Goal: Task Accomplishment & Management: Manage account settings

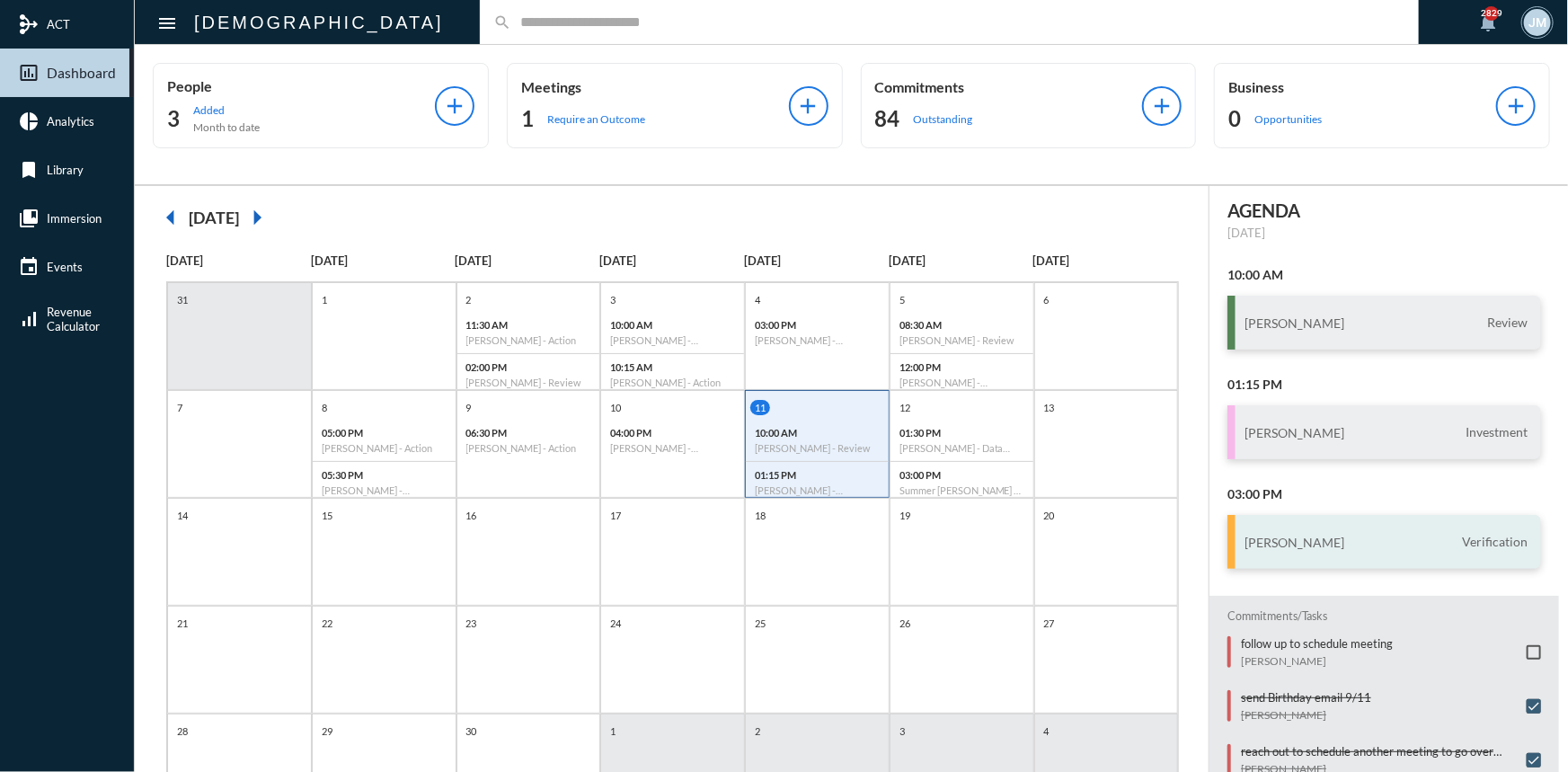
scroll to position [12, 0]
click at [1320, 633] on p "follow up to schedule meeting" at bounding box center [1317, 640] width 152 height 14
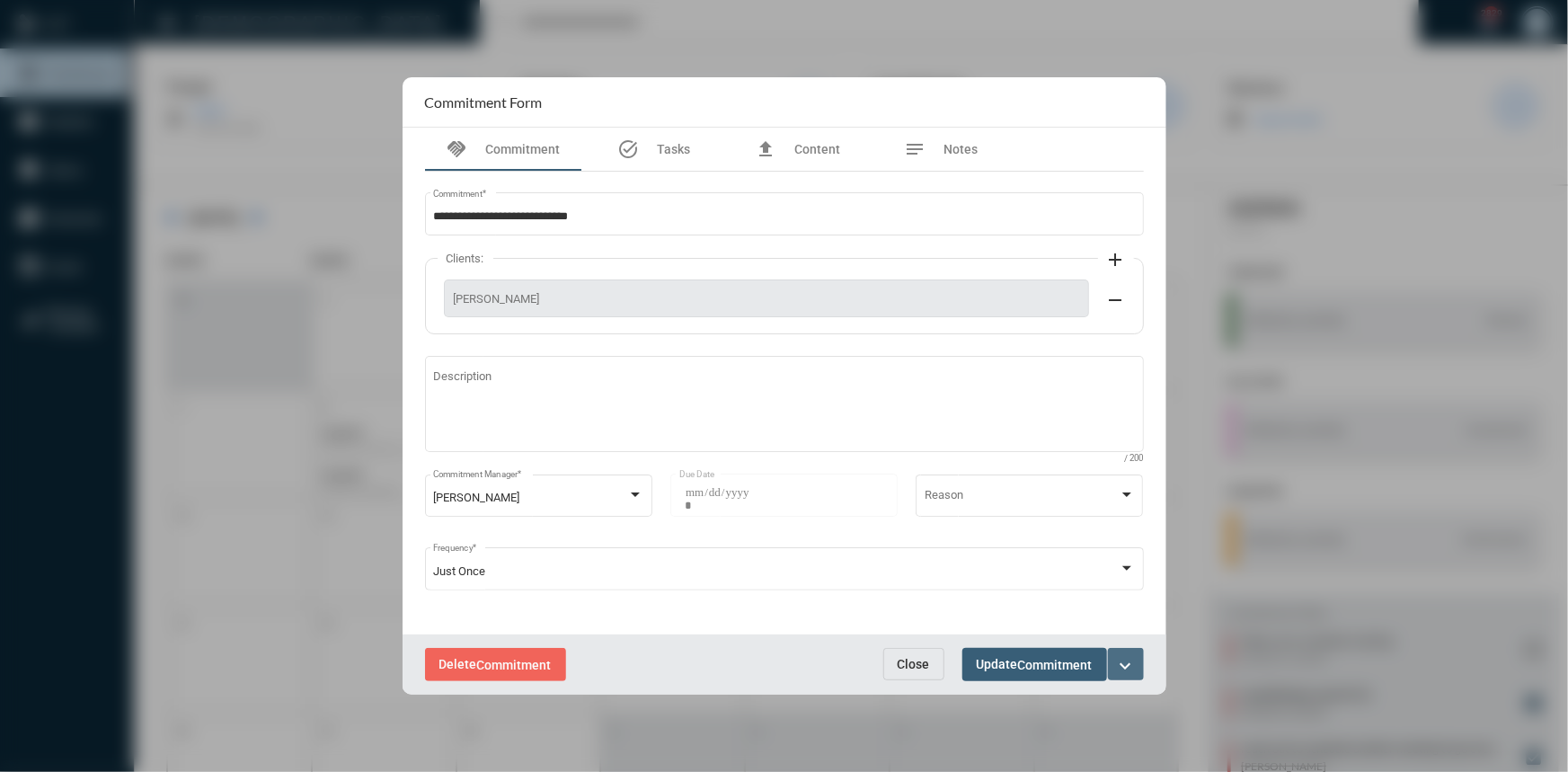
click at [1122, 661] on mat-icon "expand_more" at bounding box center [1126, 666] width 22 height 22
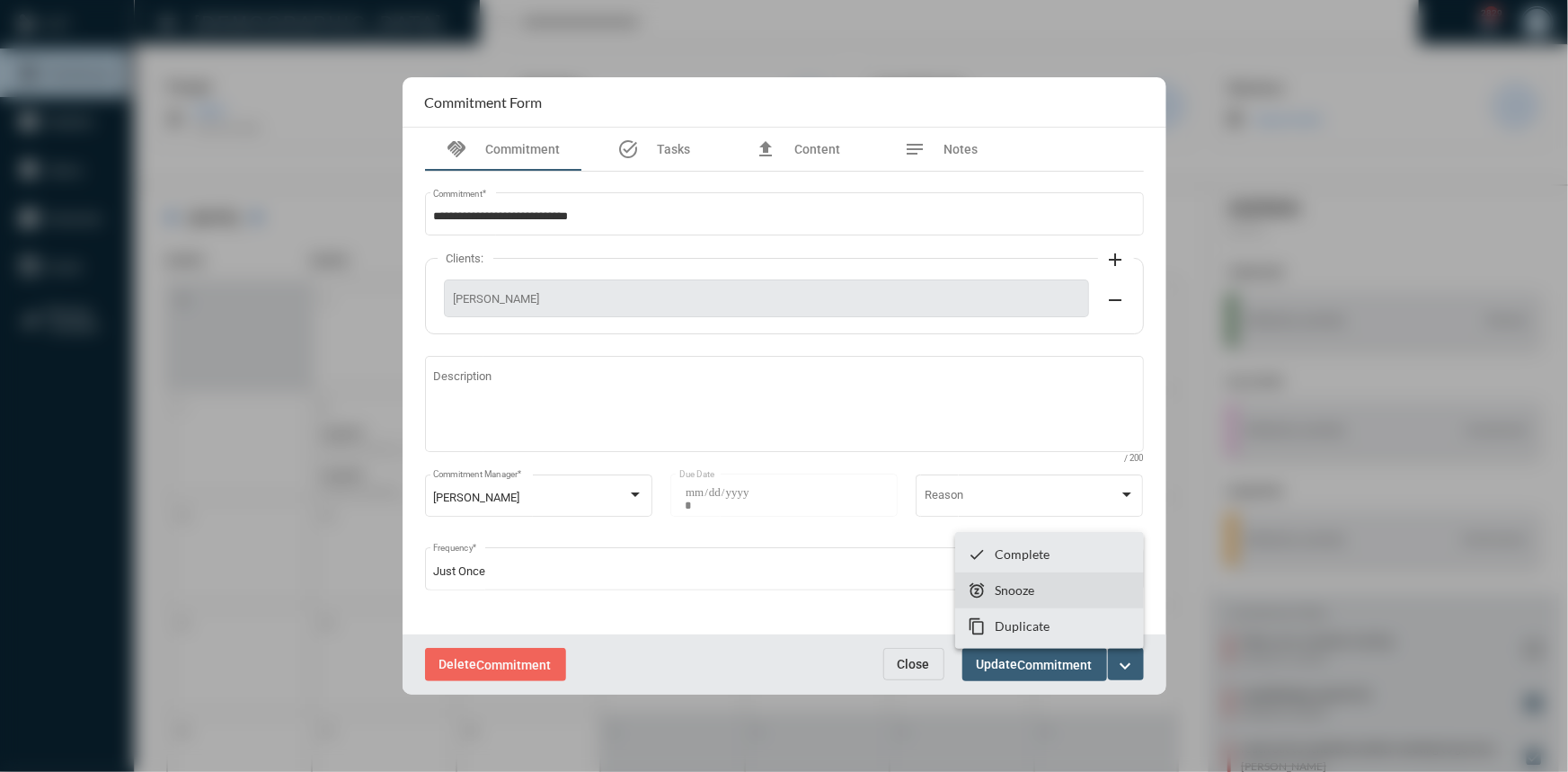
click at [1020, 583] on p "Snooze" at bounding box center [1015, 589] width 40 height 15
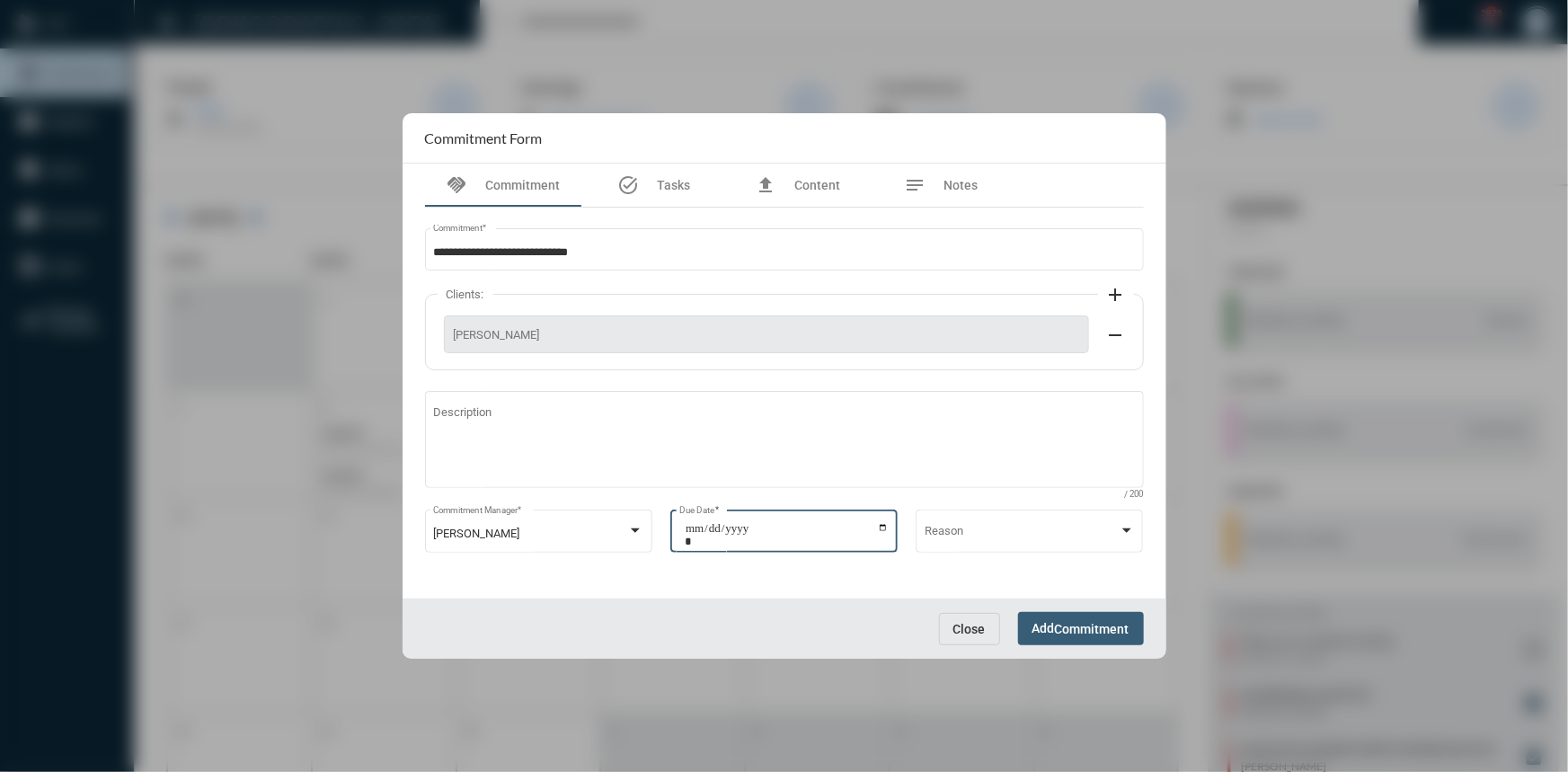
click at [883, 529] on input "**********" at bounding box center [787, 534] width 204 height 25
type input "**********"
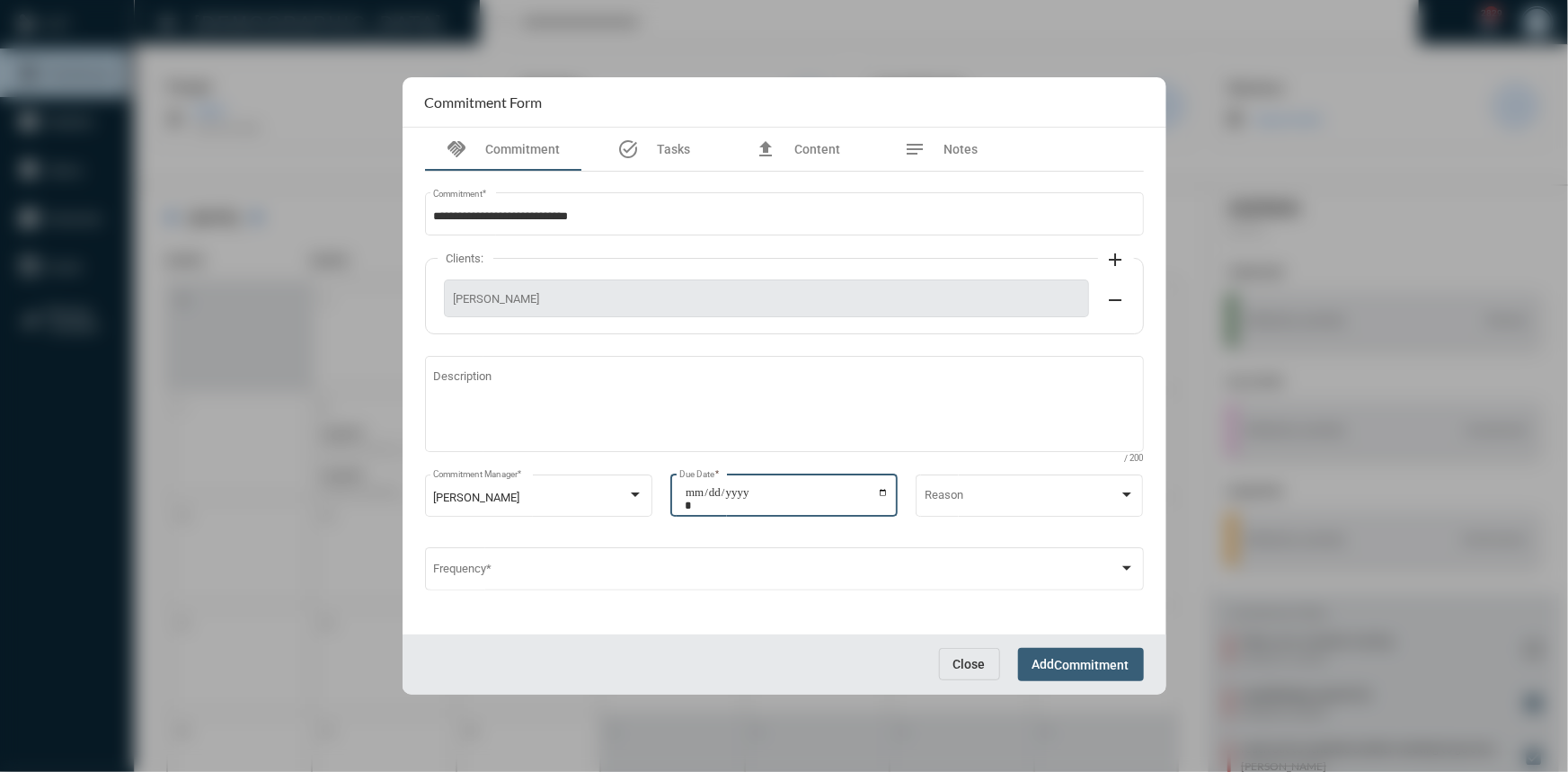
click at [1064, 658] on span "Commitment" at bounding box center [1092, 665] width 75 height 14
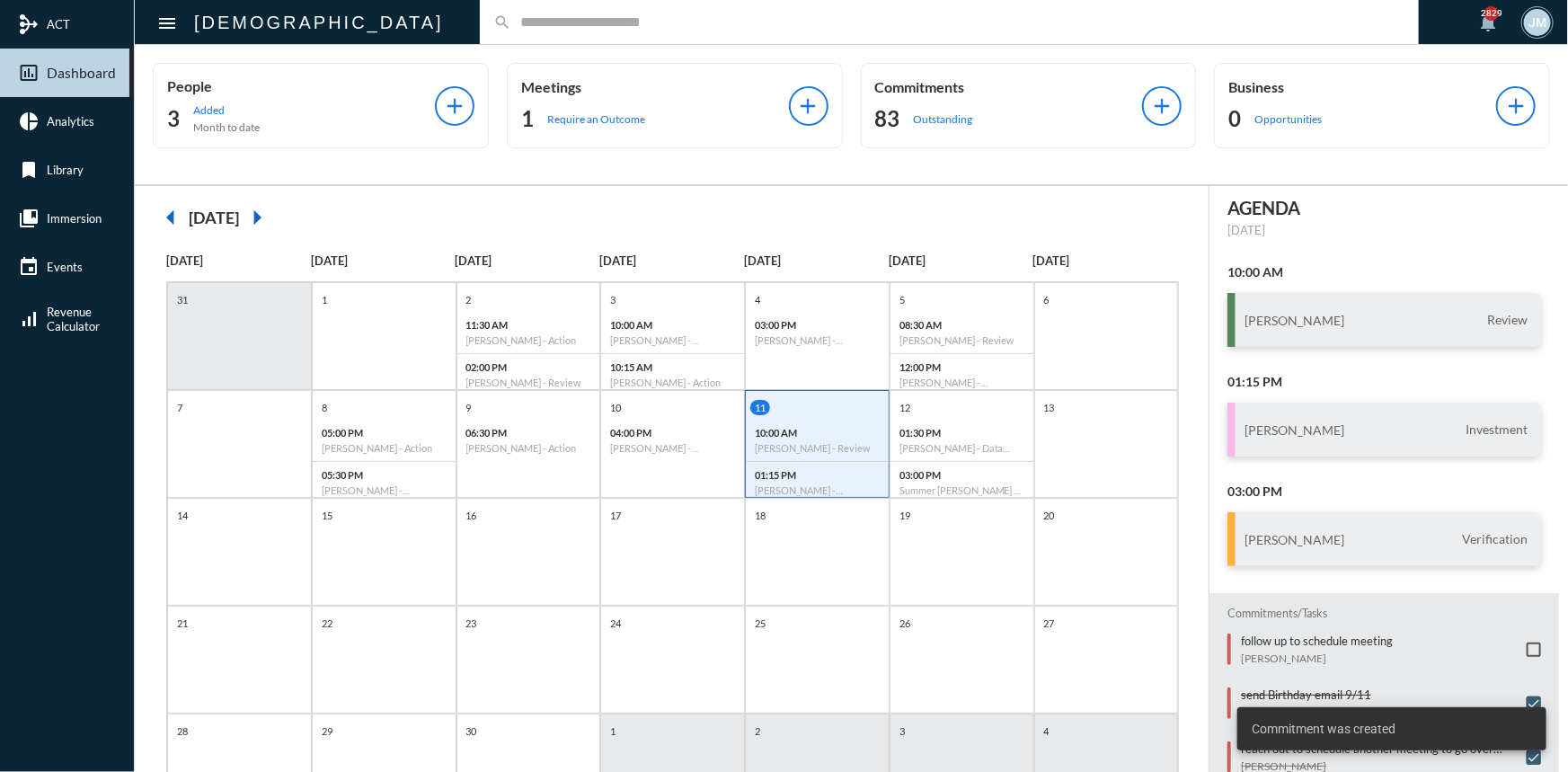
scroll to position [0, 0]
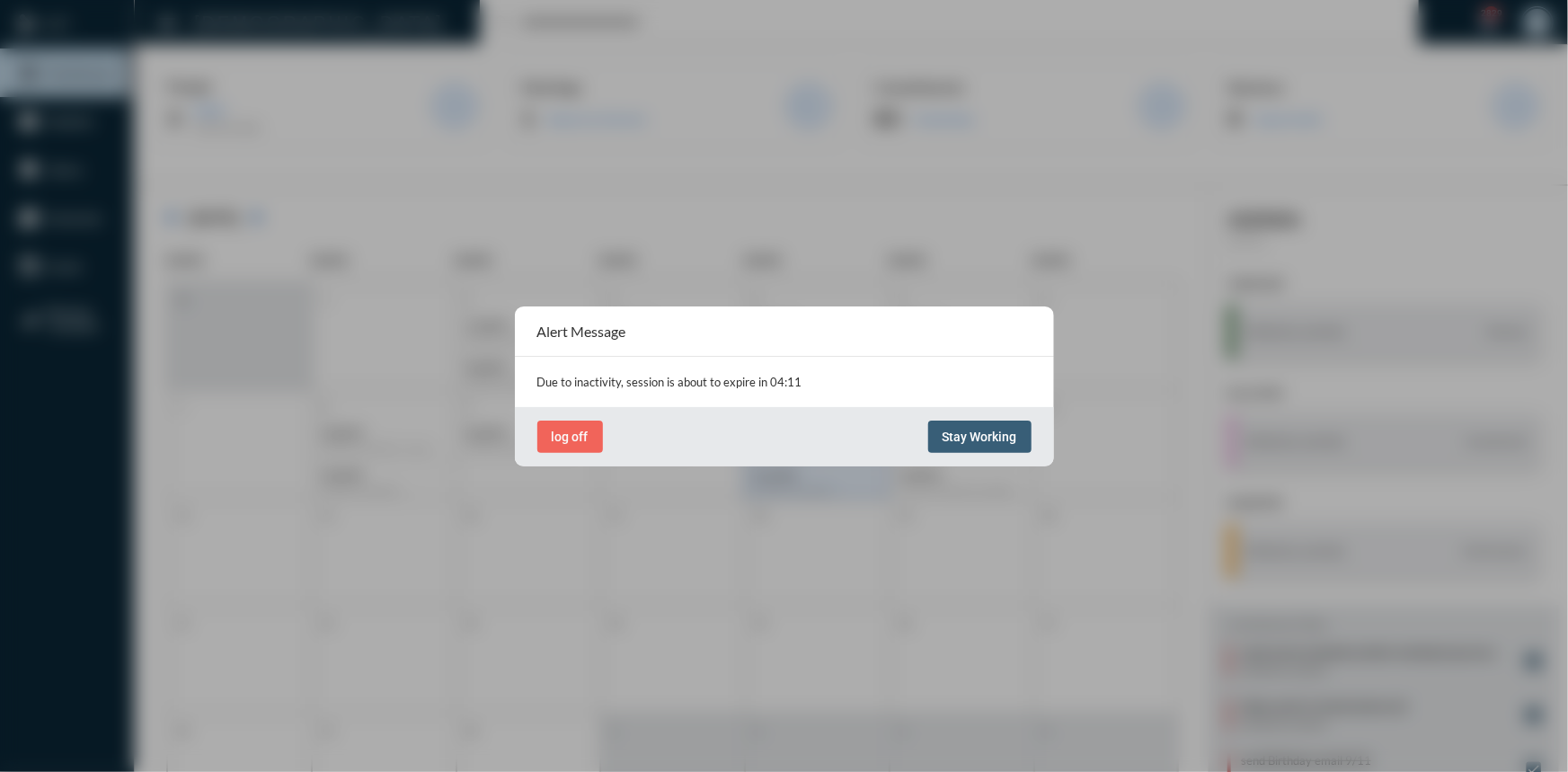
click at [969, 443] on button "Stay Working" at bounding box center [979, 436] width 103 height 32
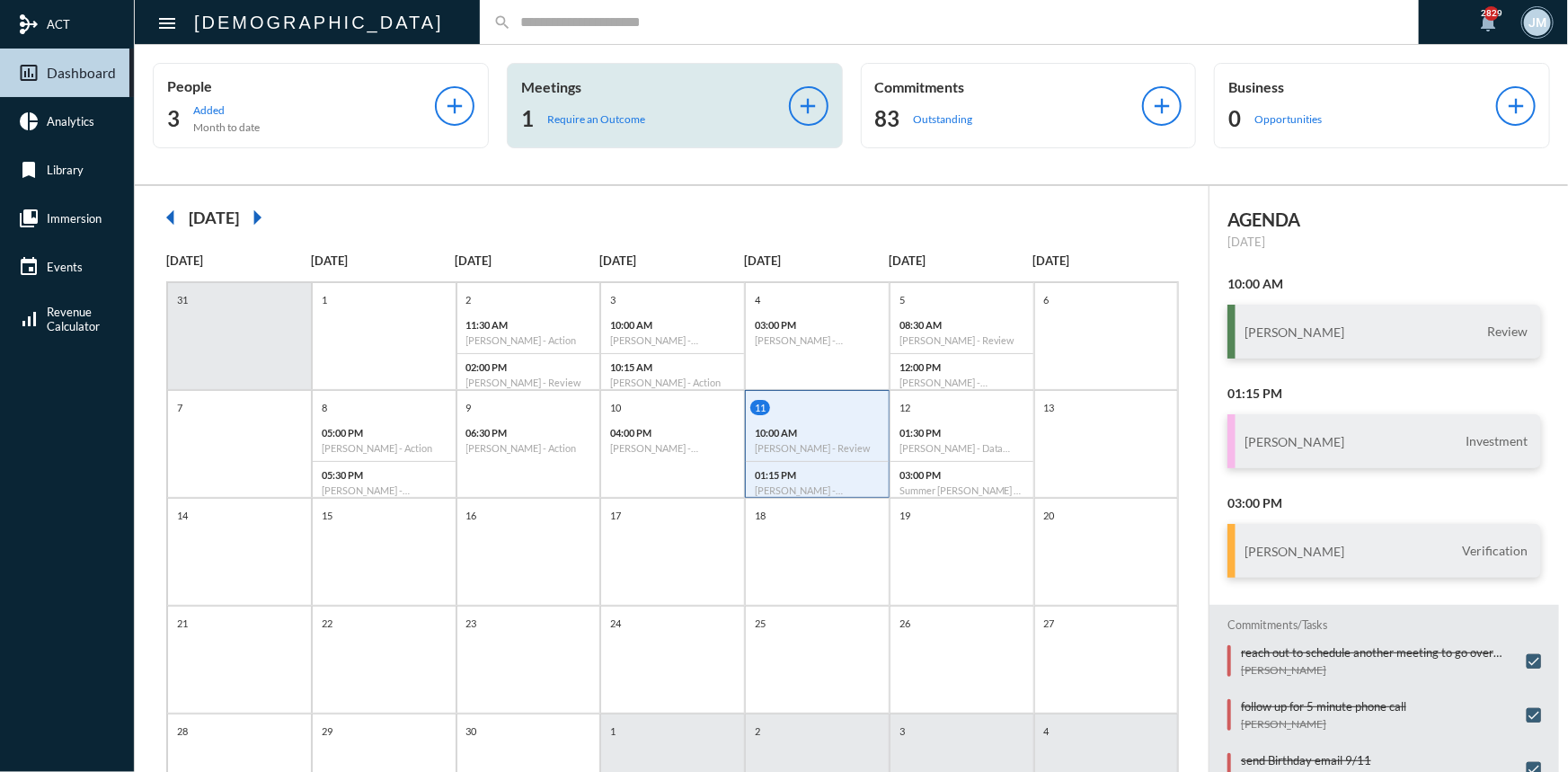
click at [561, 89] on p "Meetings" at bounding box center [655, 86] width 268 height 17
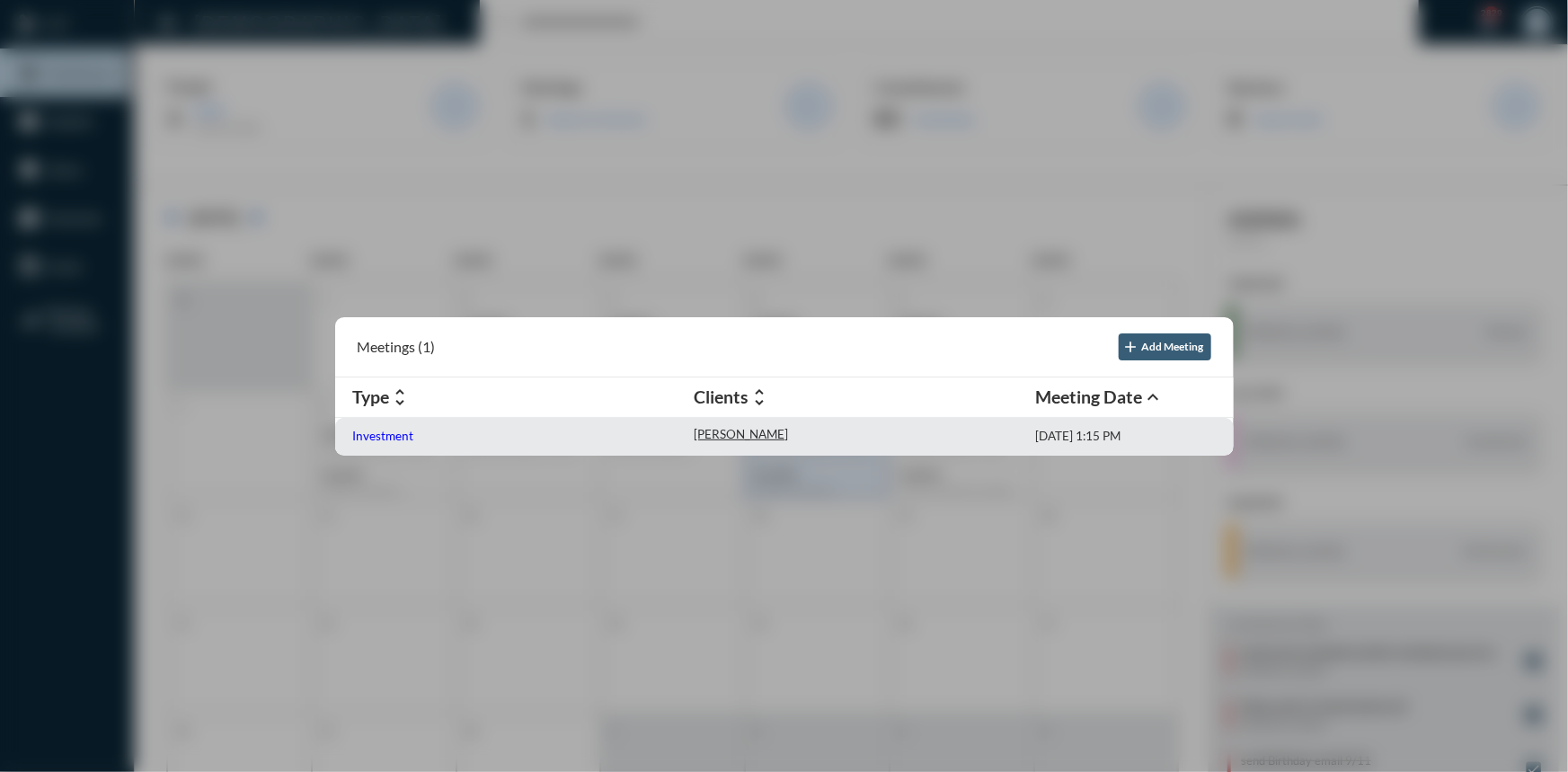
click at [398, 437] on p "Investment" at bounding box center [383, 436] width 61 height 14
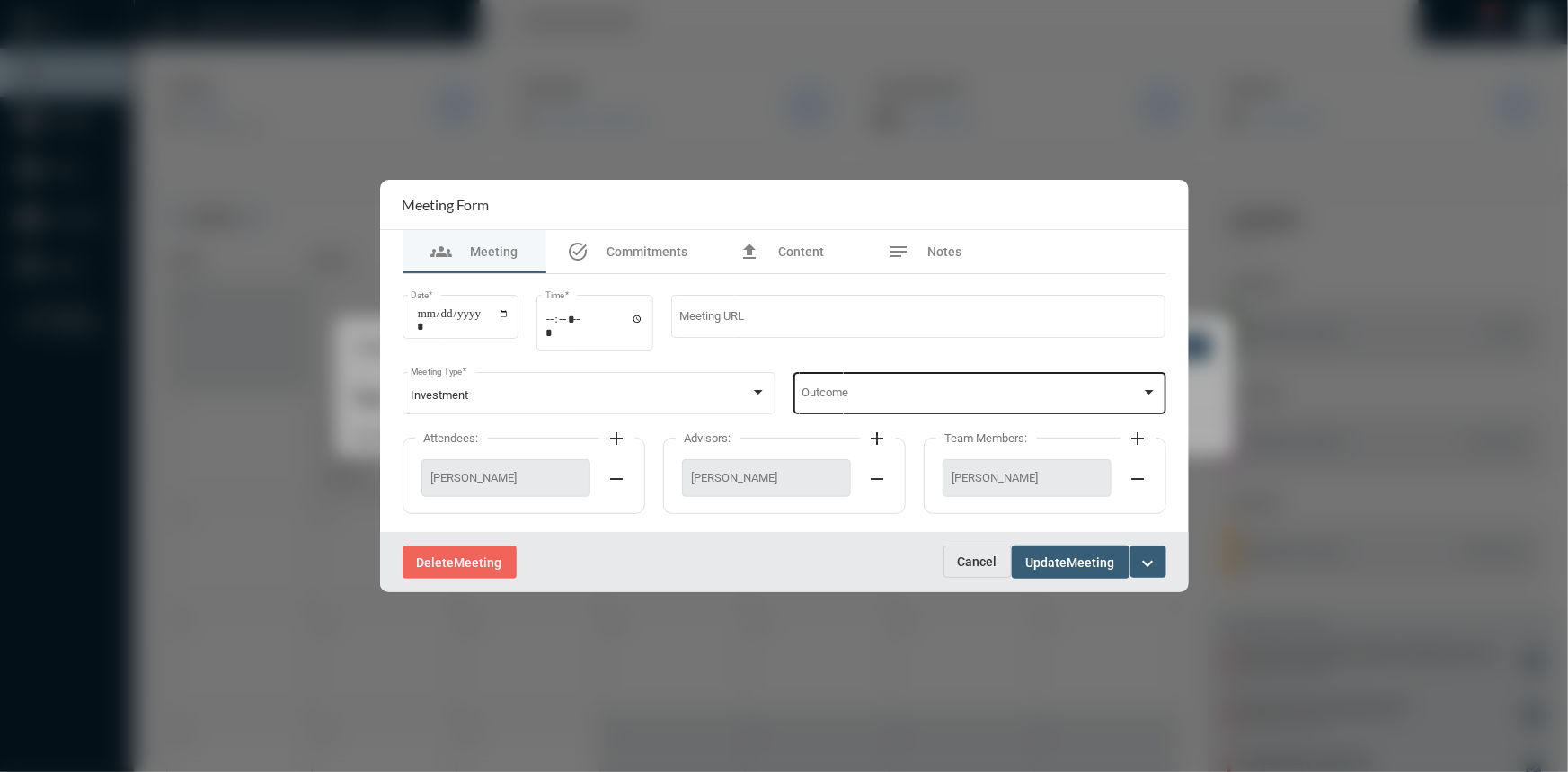
click at [1150, 391] on div at bounding box center [1149, 392] width 9 height 4
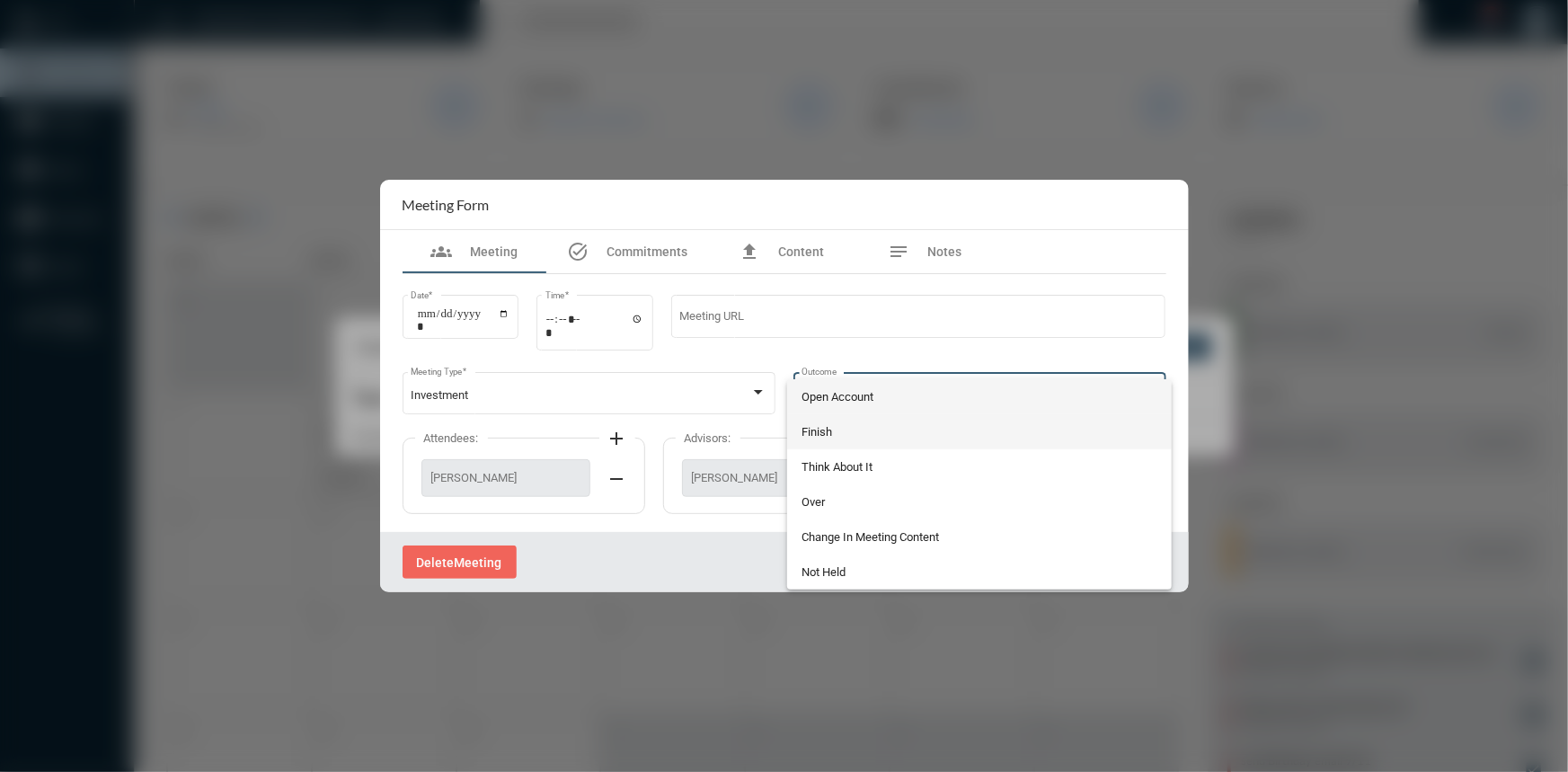
click at [827, 438] on span "Finish" at bounding box center [979, 431] width 356 height 35
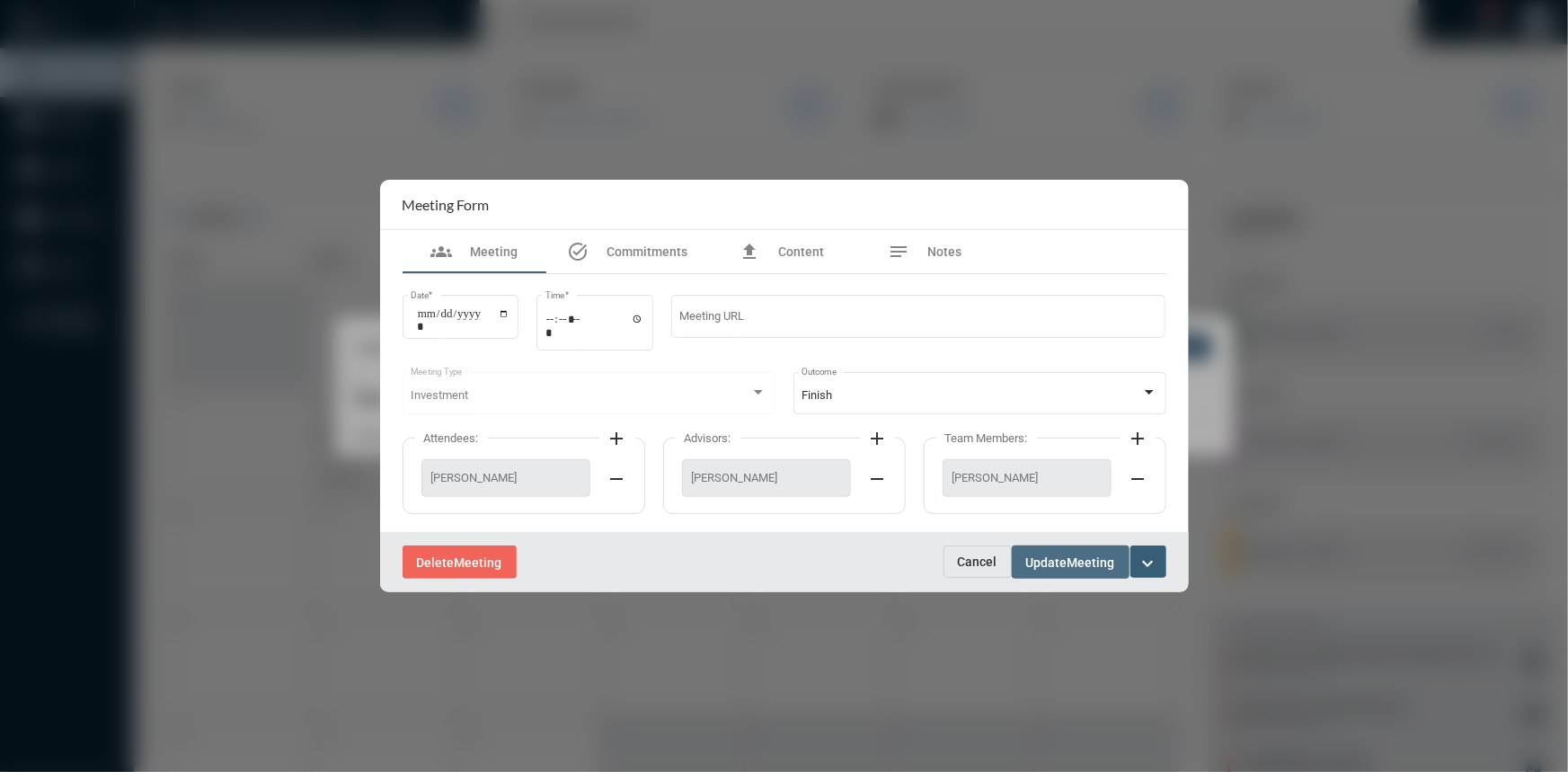
click at [1070, 575] on button "Update Meeting" at bounding box center [1071, 561] width 118 height 33
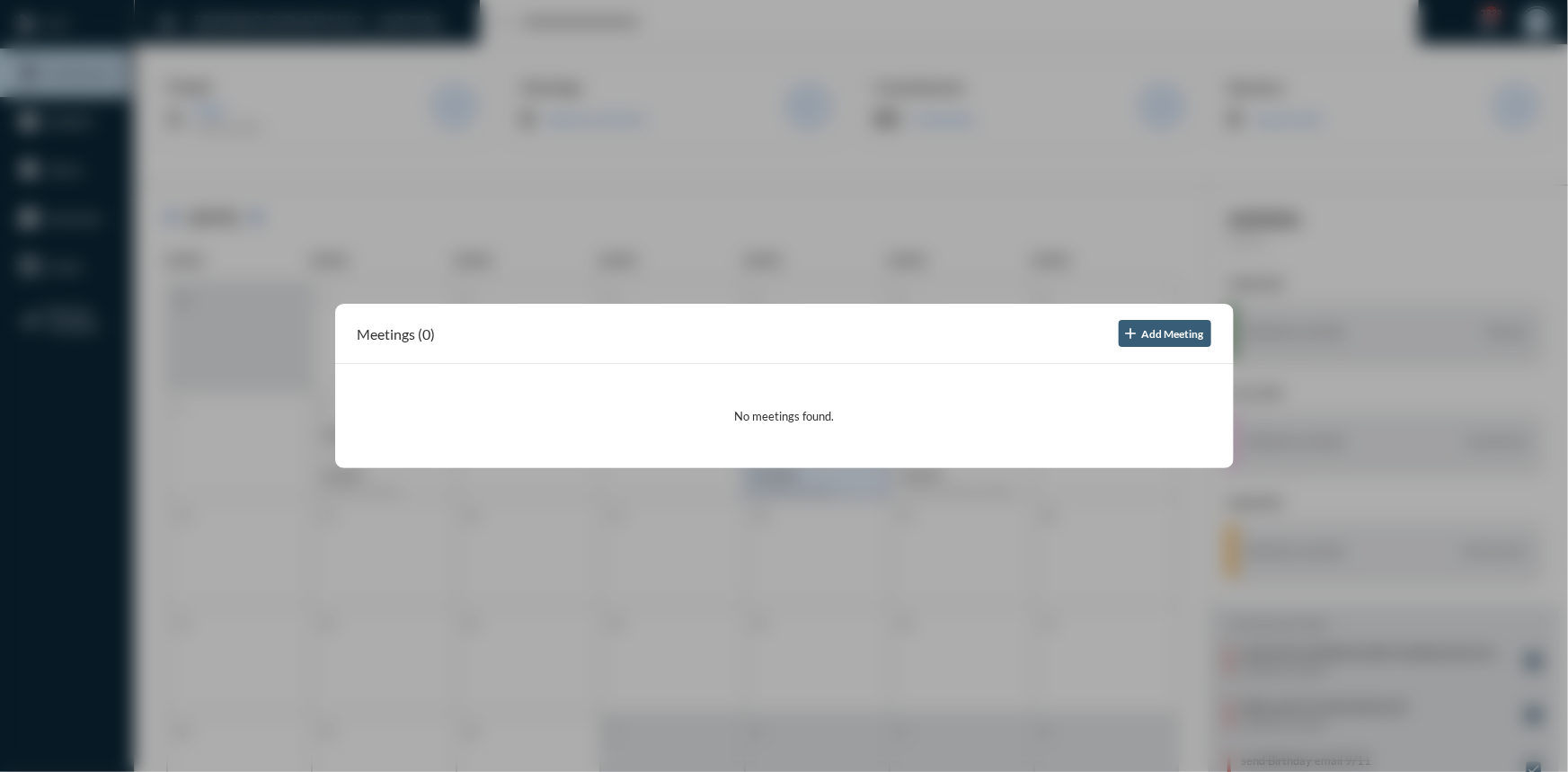
click at [1021, 258] on div at bounding box center [784, 386] width 1568 height 772
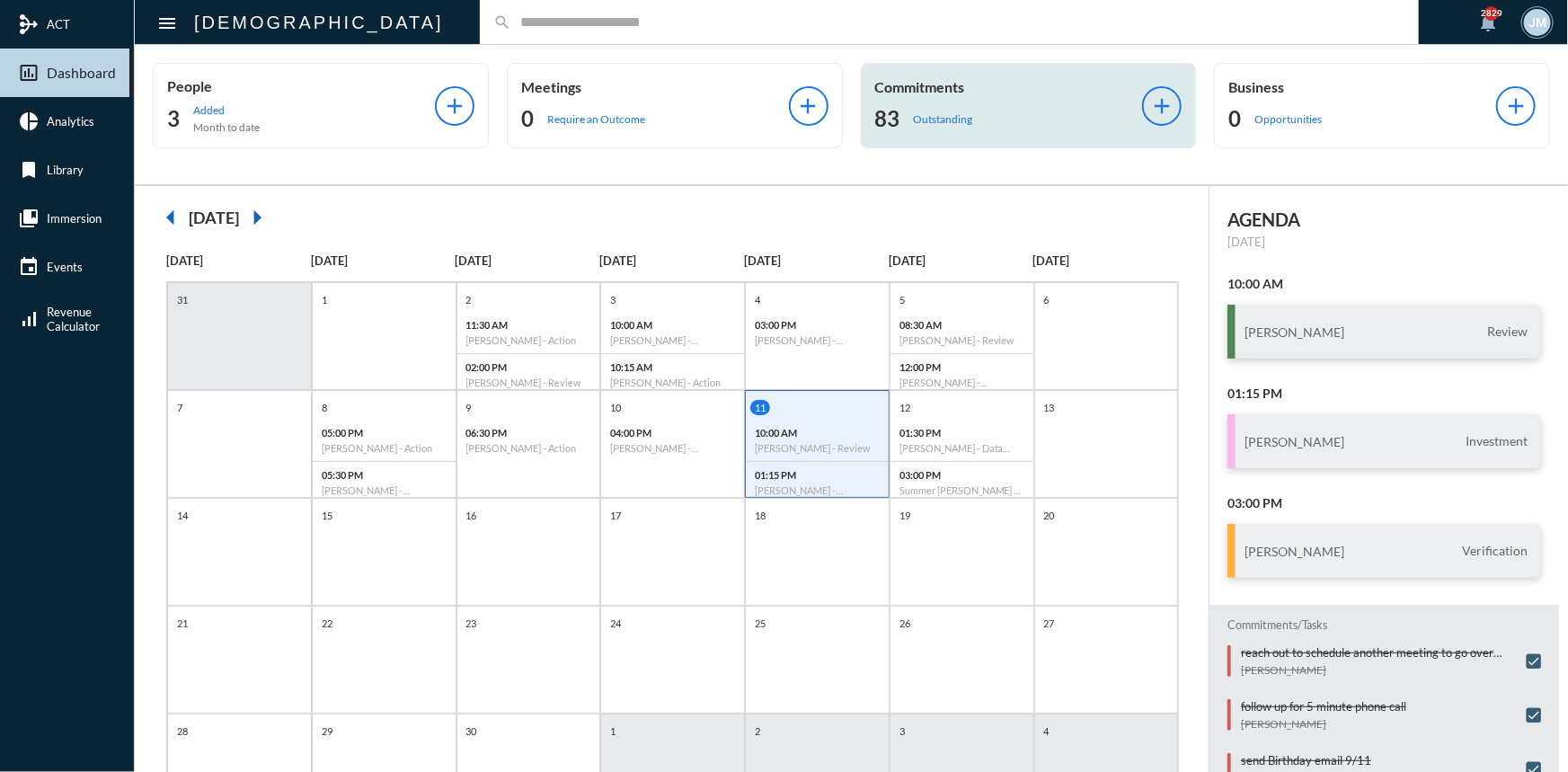
click at [908, 80] on p "Commitments" at bounding box center [1009, 86] width 268 height 17
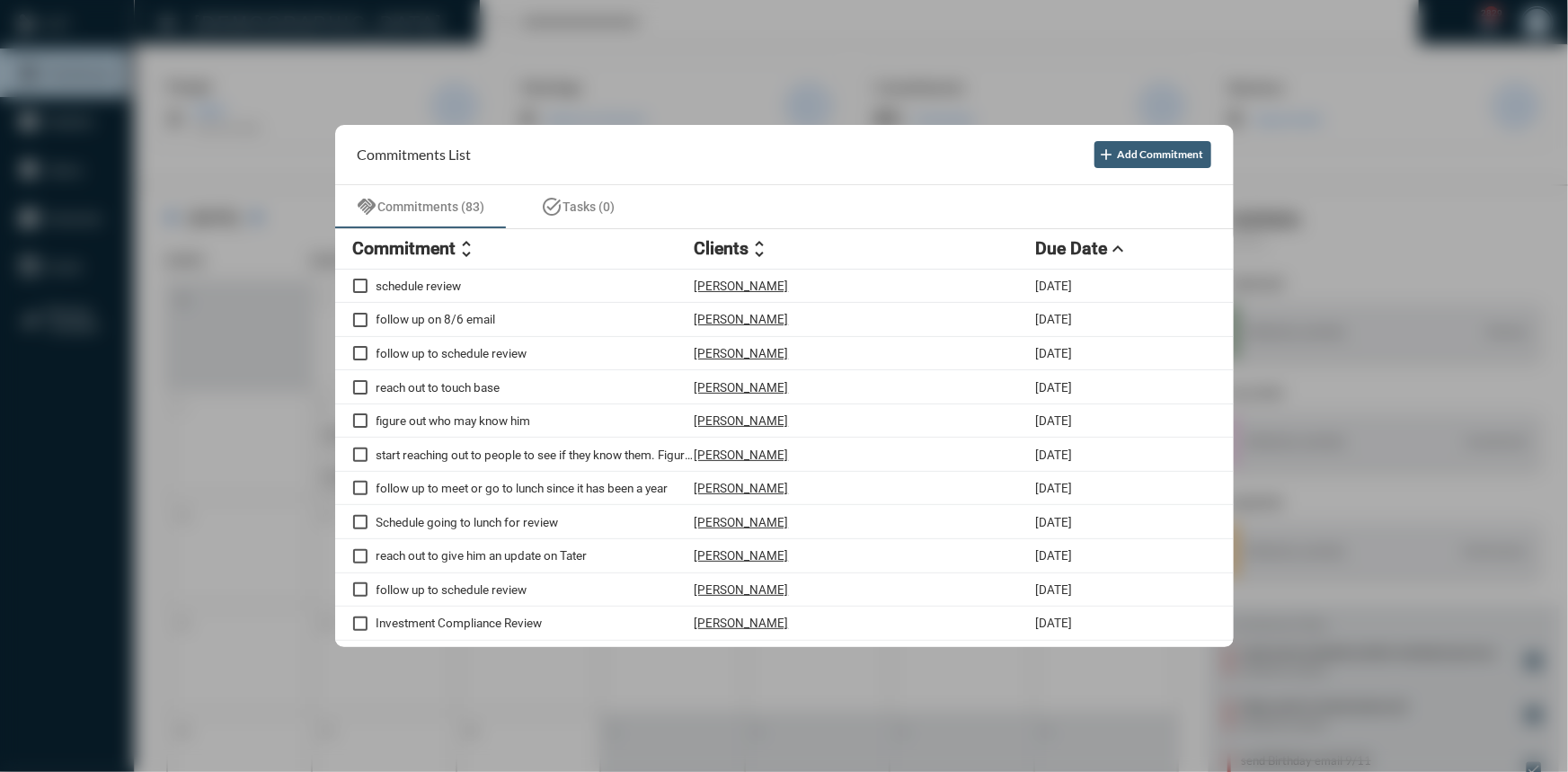
click at [1069, 54] on div at bounding box center [784, 386] width 1568 height 772
